Goal: Find contact information: Find contact information

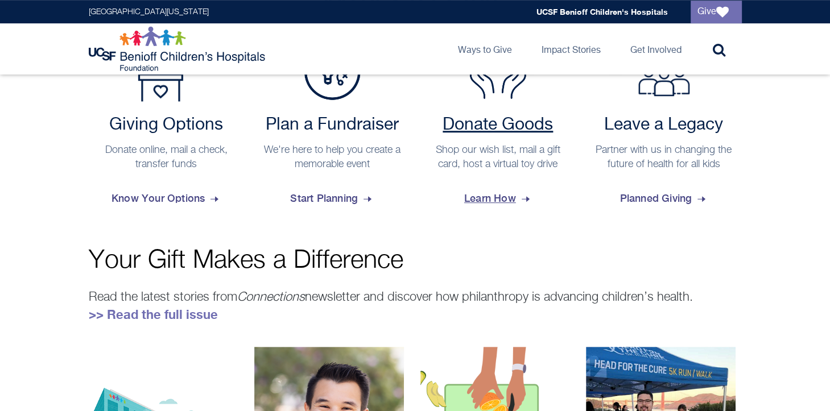
scroll to position [455, 0]
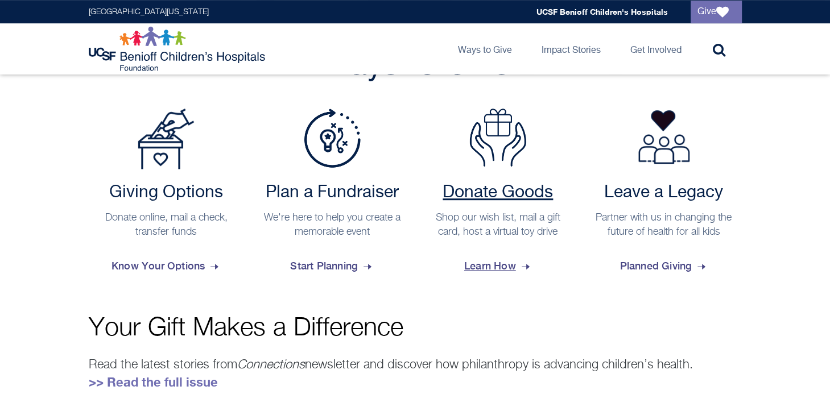
click at [494, 264] on span "Learn How" at bounding box center [498, 266] width 68 height 31
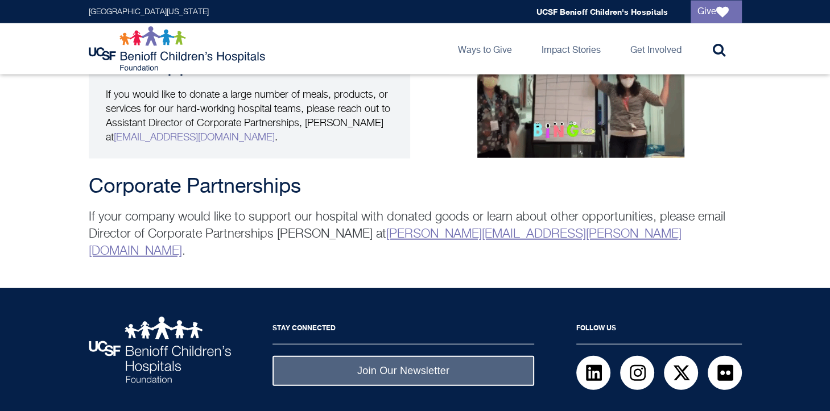
scroll to position [2283, 0]
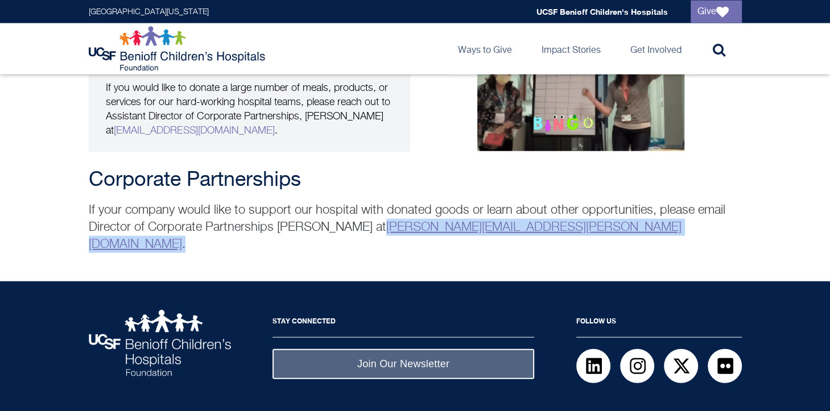
drag, startPoint x: 538, startPoint y: 206, endPoint x: 384, endPoint y: 211, distance: 154.2
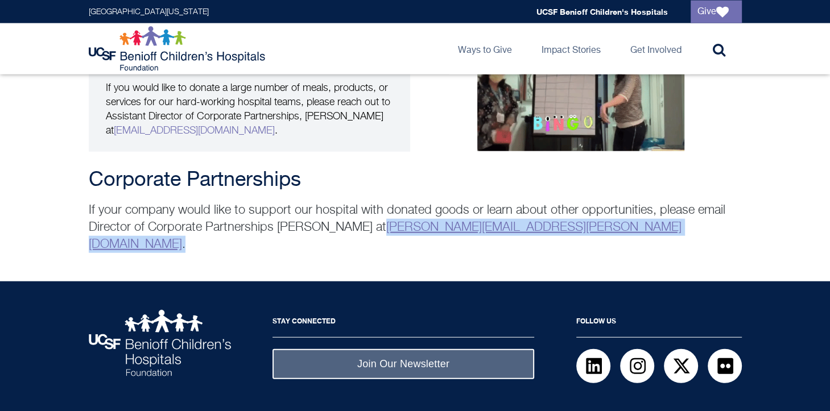
click at [384, 211] on p "If your company would like to support our hospital with donated goods or learn …" at bounding box center [415, 227] width 653 height 51
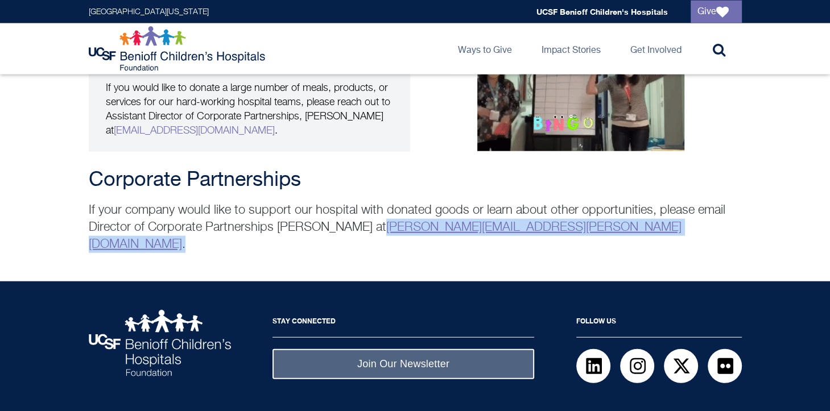
copy p "[PERSON_NAME][EMAIL_ADDRESS][PERSON_NAME][DOMAIN_NAME] ."
